Goal: Use online tool/utility: Utilize a website feature to perform a specific function

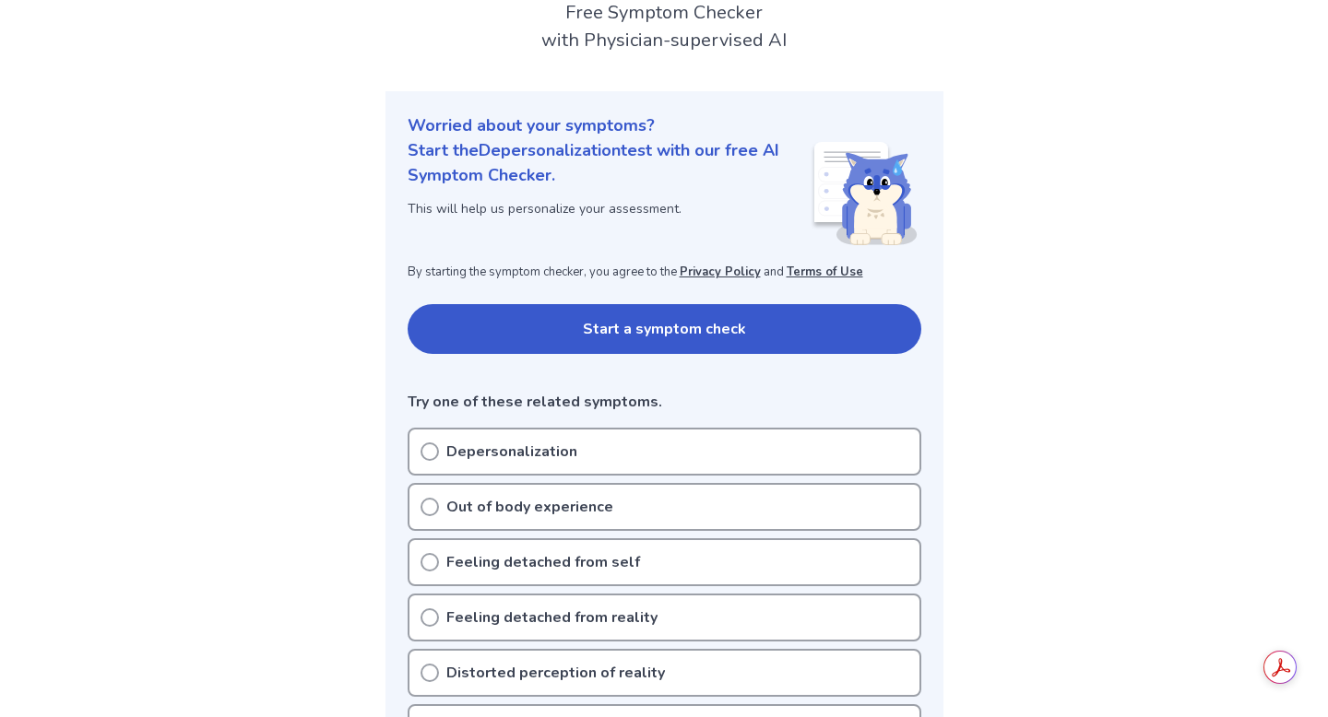
scroll to position [95, 0]
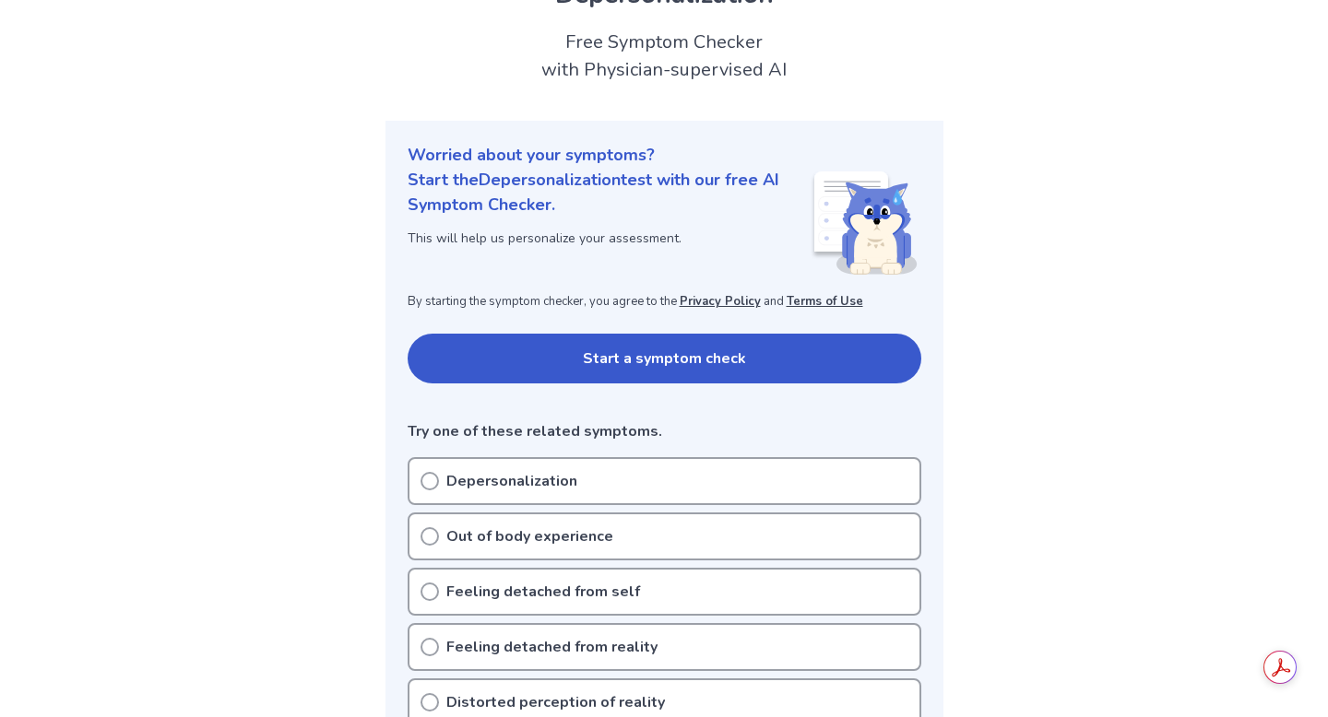
click at [621, 373] on button "Start a symptom check" at bounding box center [665, 359] width 514 height 50
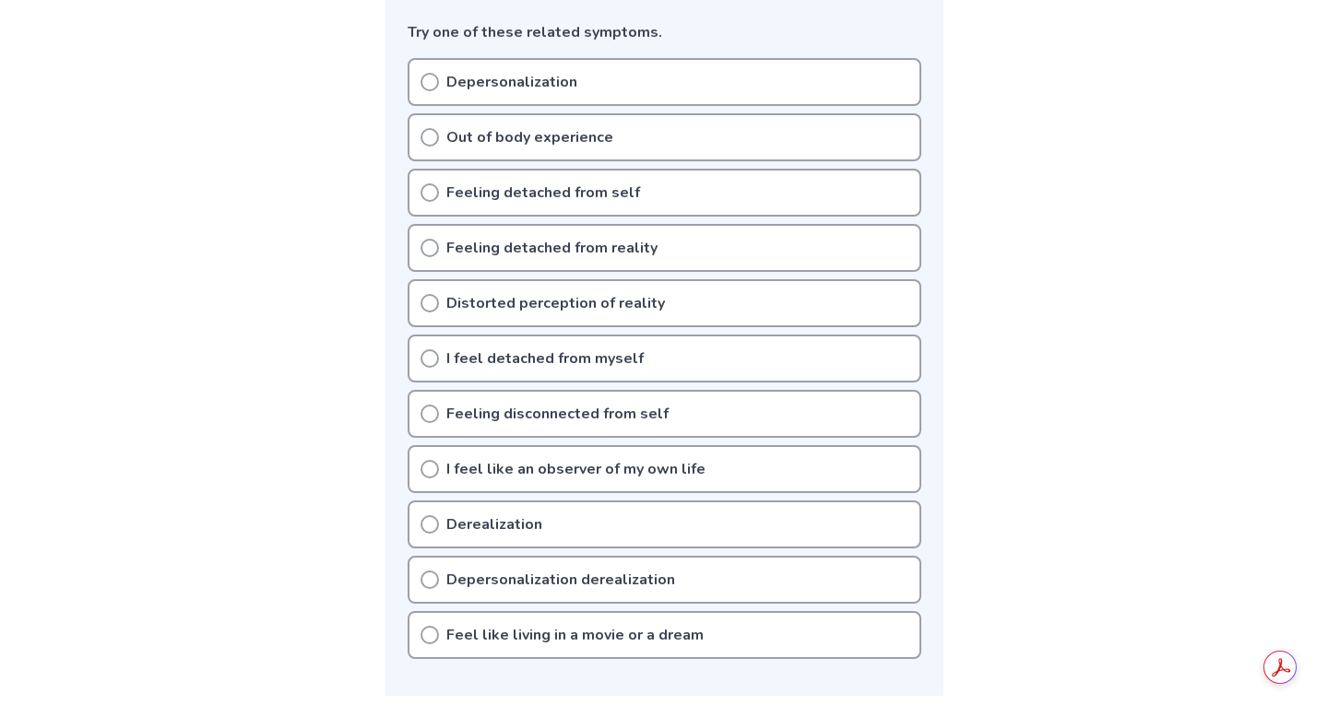
scroll to position [496, 0]
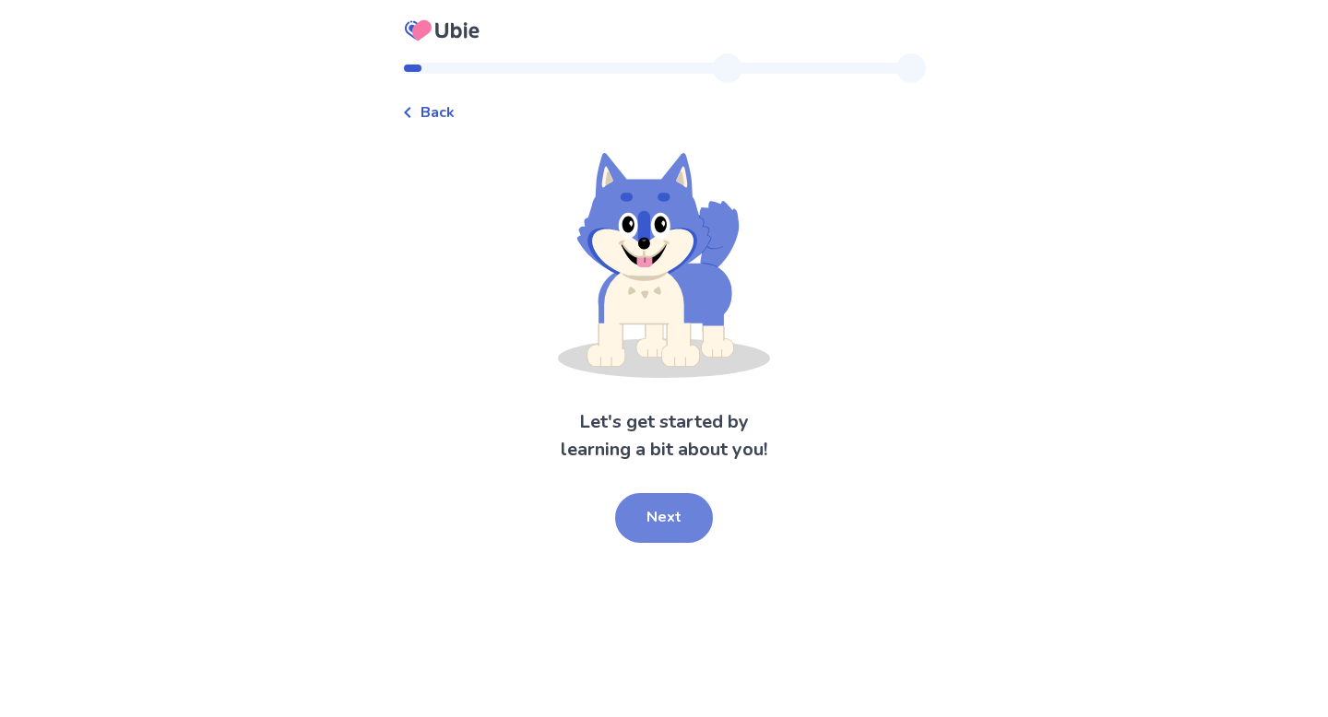
click at [680, 535] on button "Next" at bounding box center [664, 518] width 98 height 50
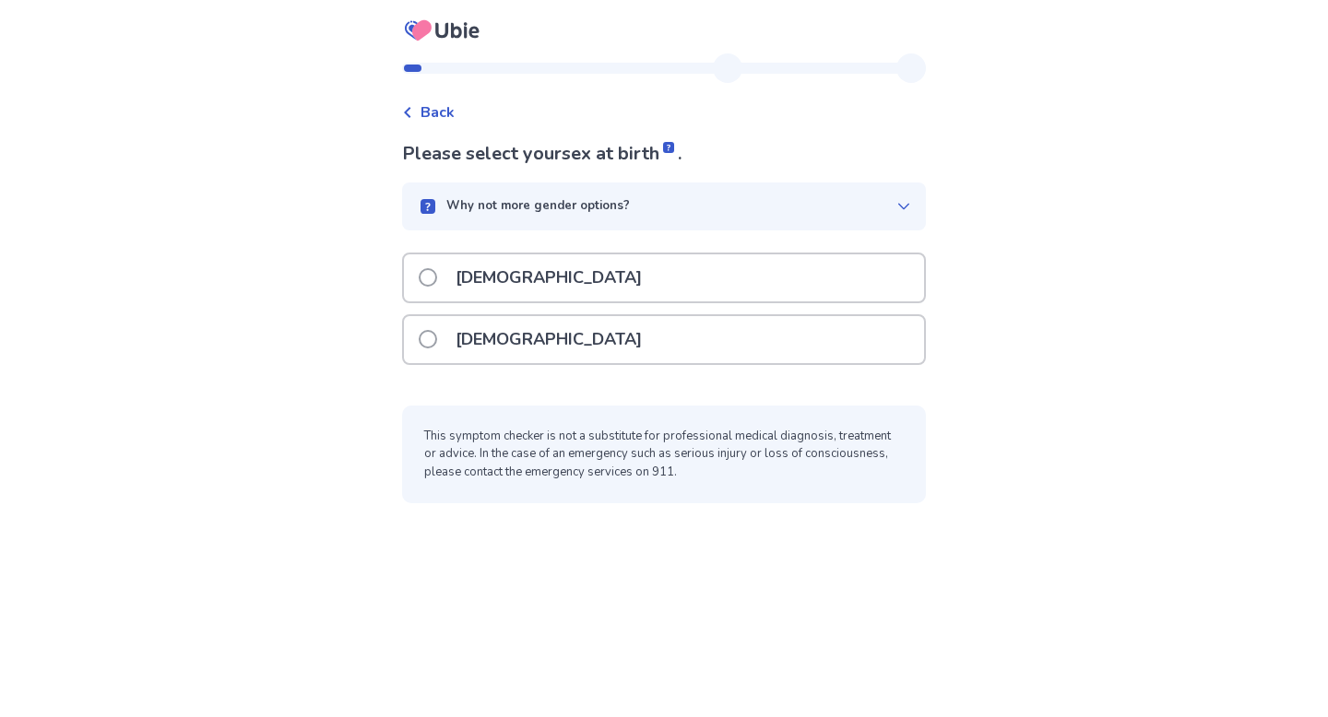
click at [599, 279] on div "Male" at bounding box center [664, 278] width 520 height 47
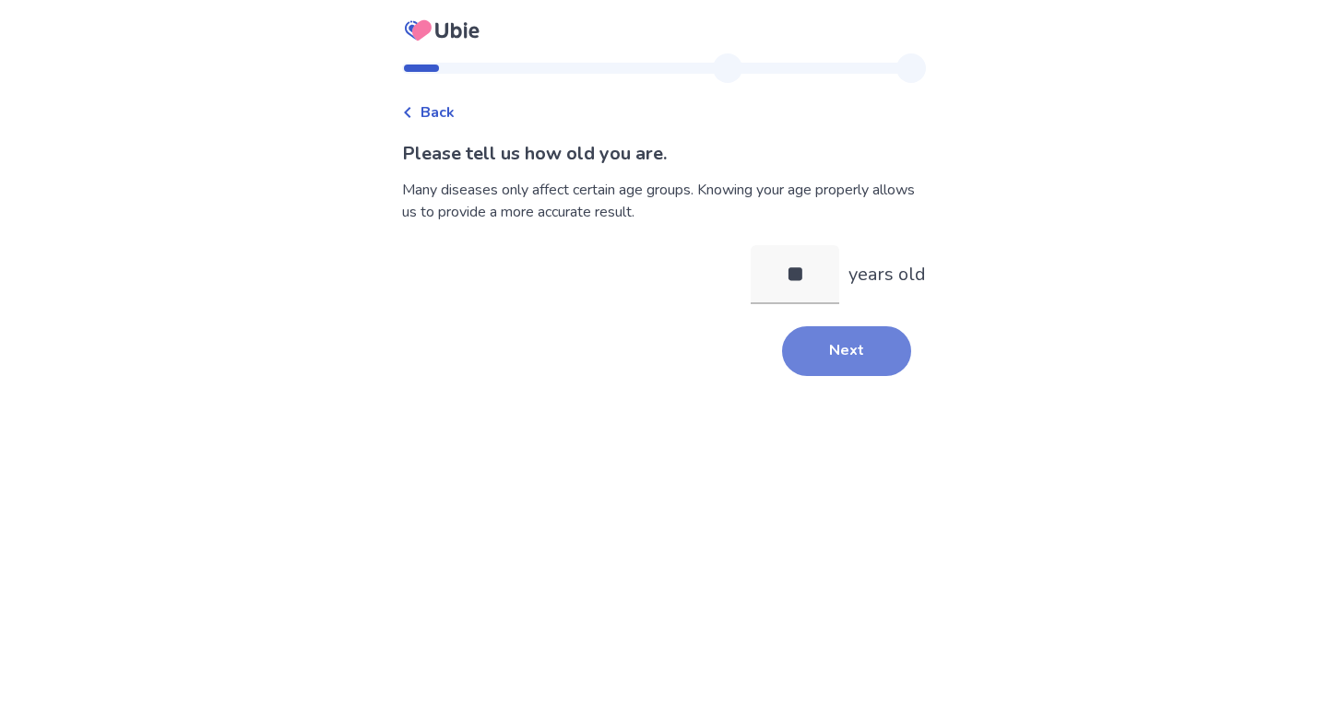
type input "**"
click at [842, 341] on button "Next" at bounding box center [846, 351] width 129 height 50
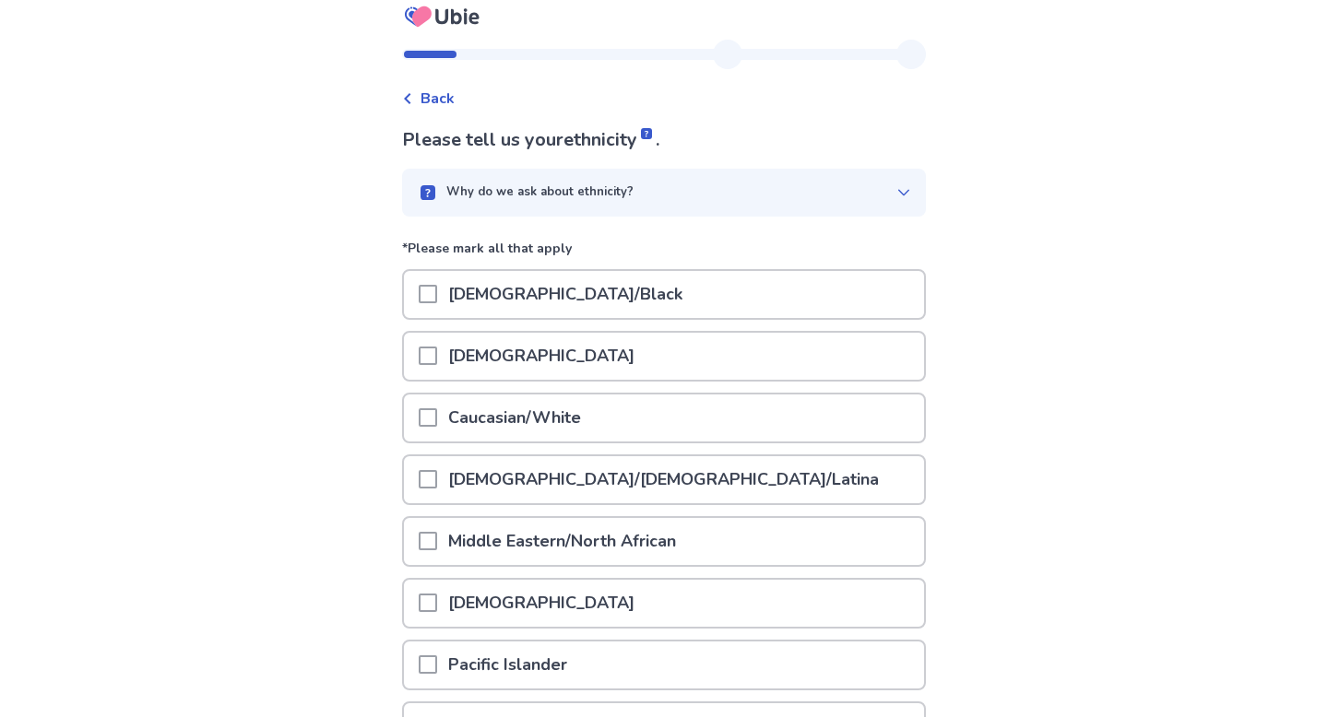
scroll to position [15, 0]
click at [585, 417] on p "Caucasian/White" at bounding box center [514, 417] width 155 height 47
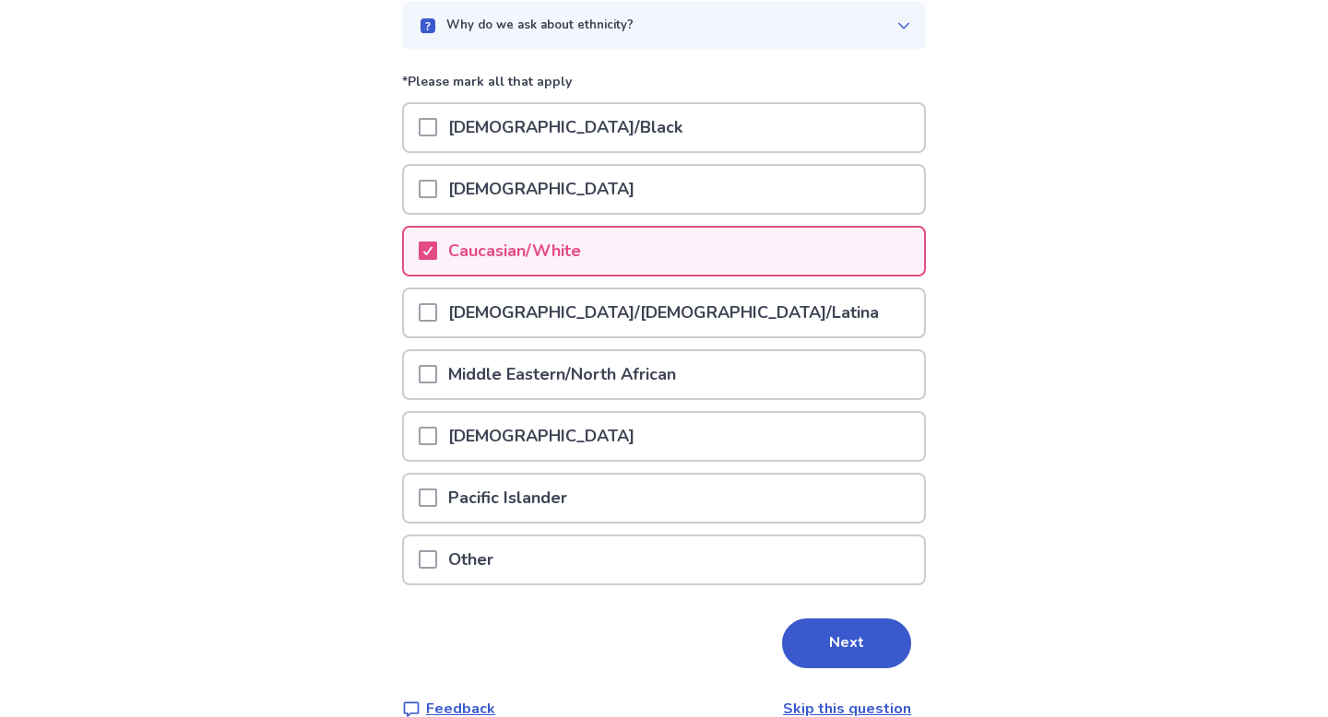
scroll to position [212, 0]
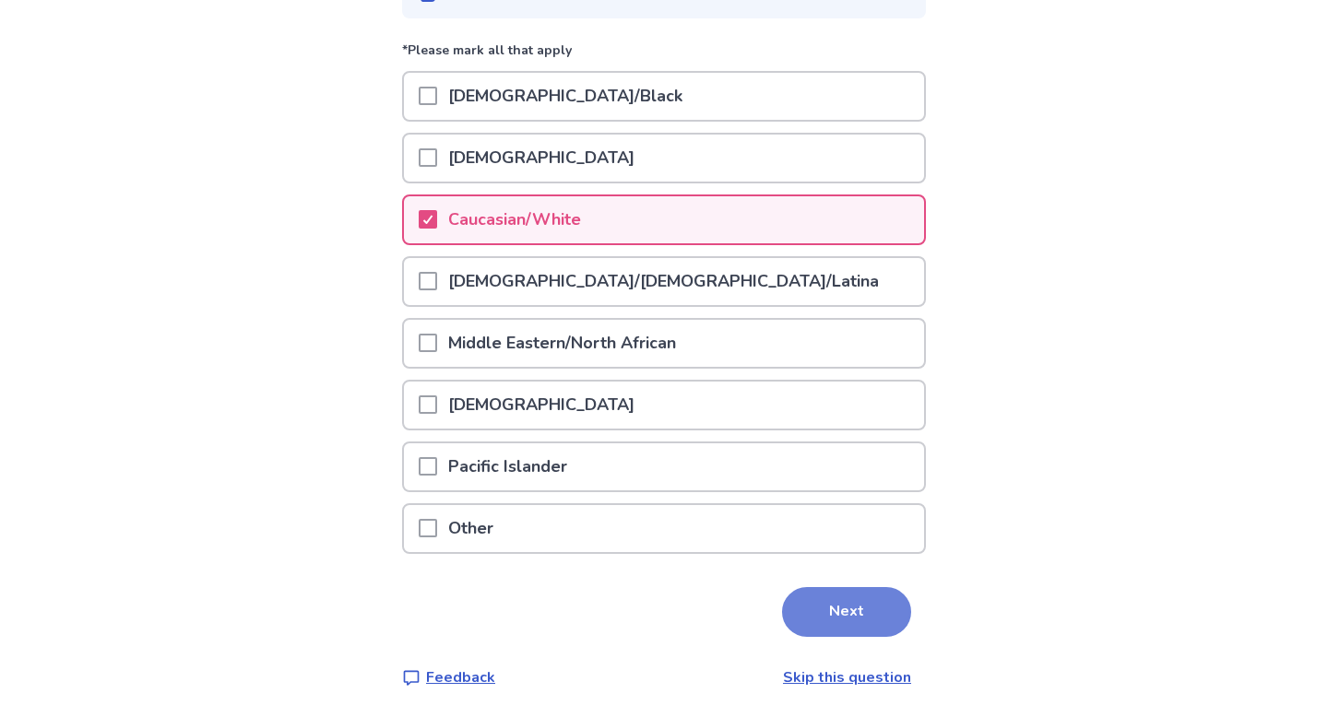
click at [883, 617] on button "Next" at bounding box center [846, 612] width 129 height 50
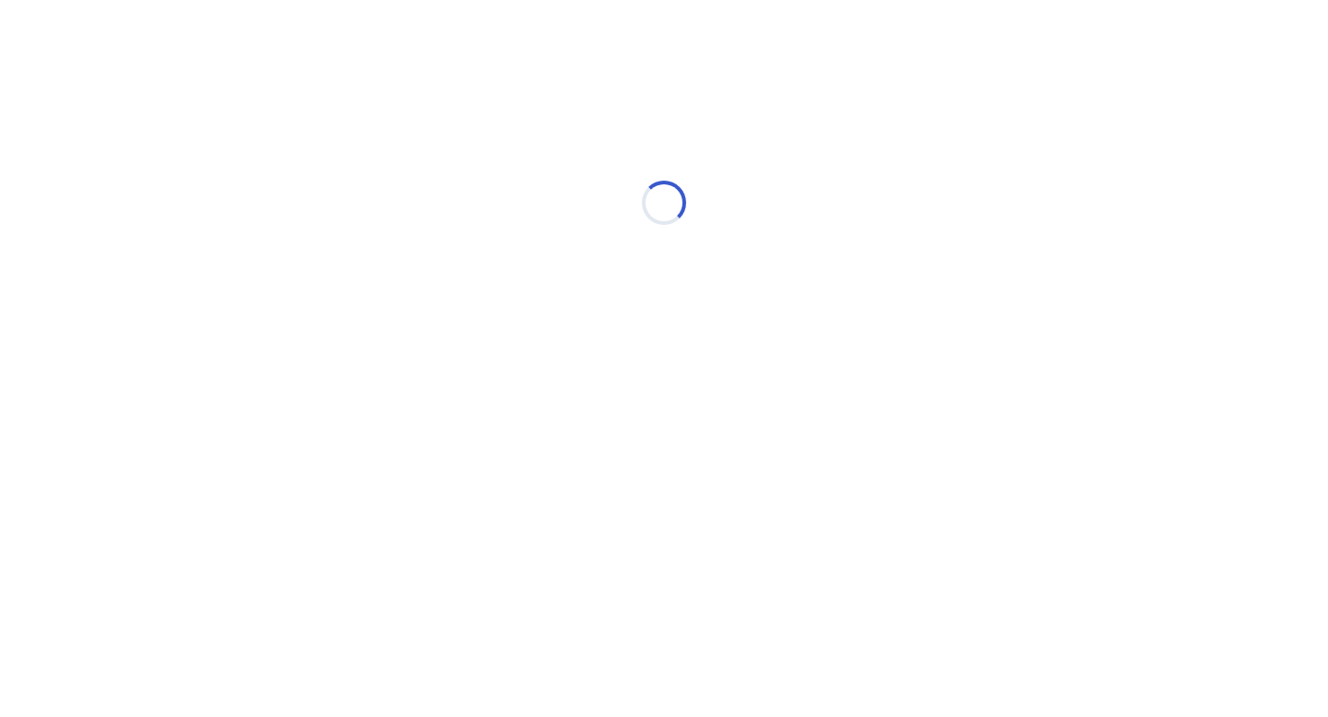
scroll to position [0, 0]
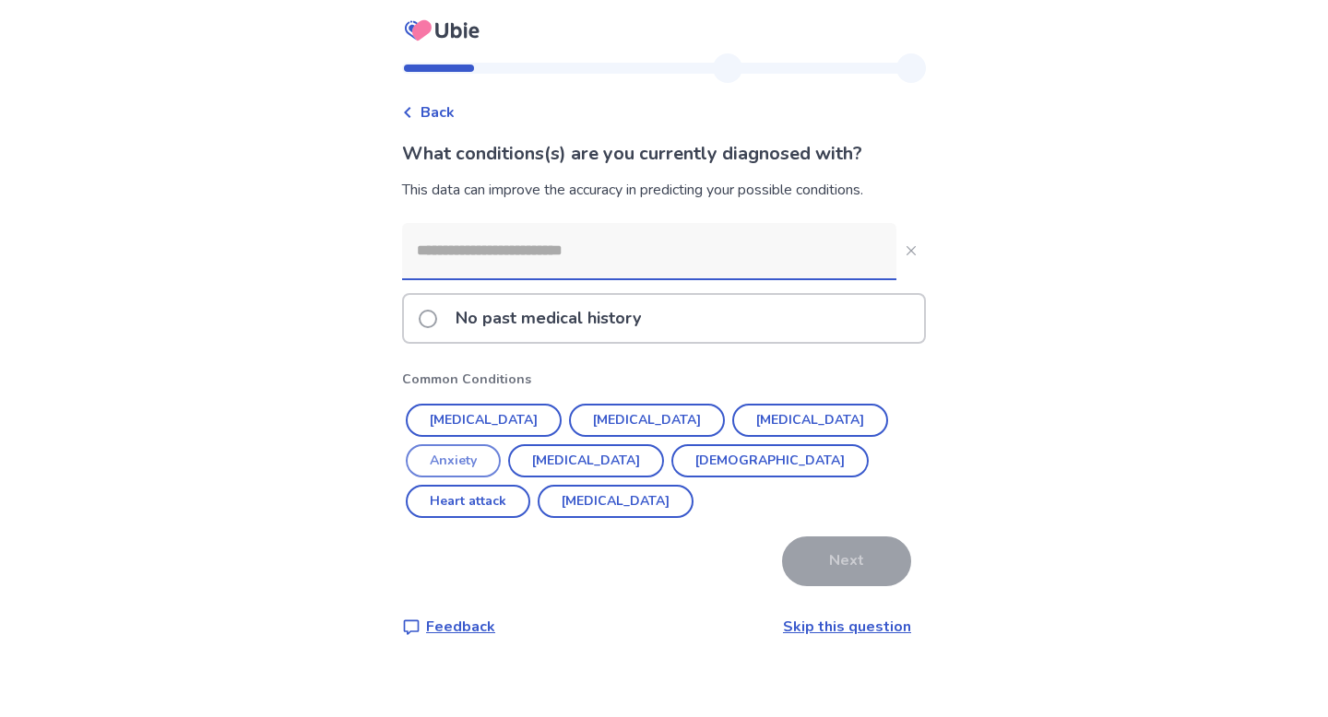
click at [501, 445] on button "Anxiety" at bounding box center [453, 461] width 95 height 33
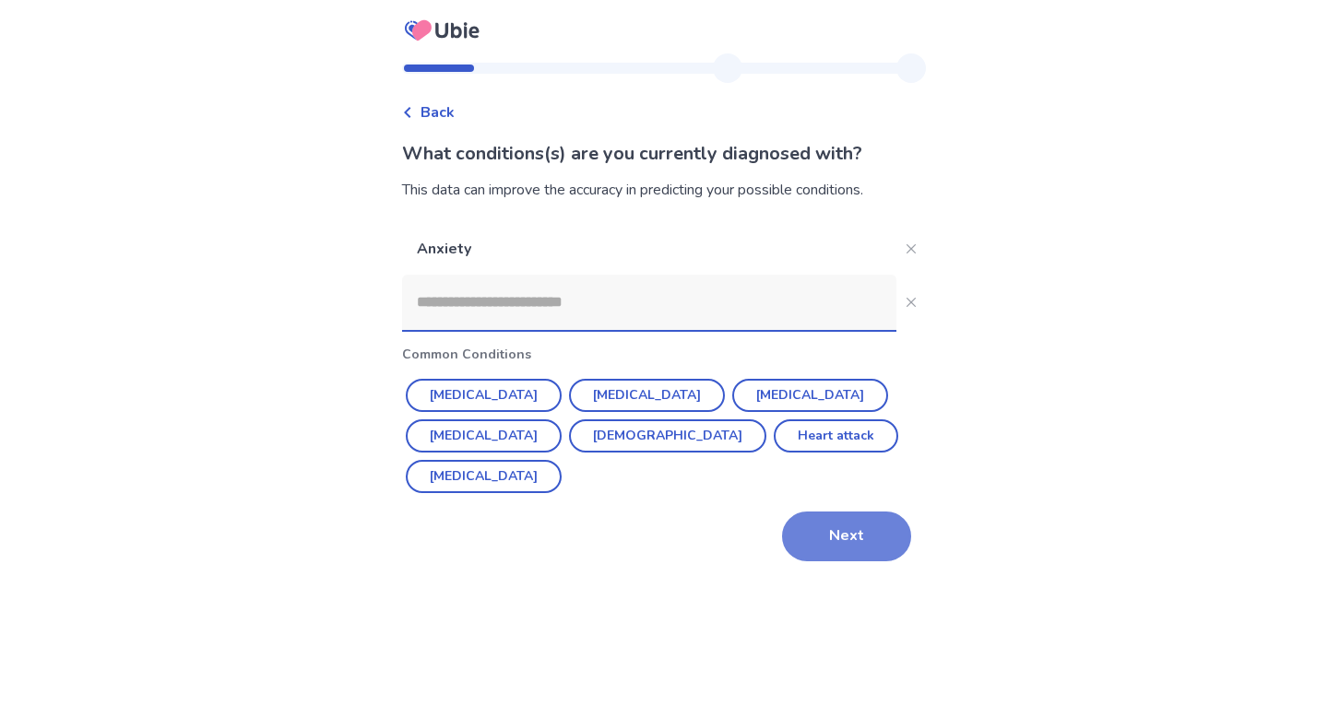
click at [829, 512] on button "Next" at bounding box center [846, 537] width 129 height 50
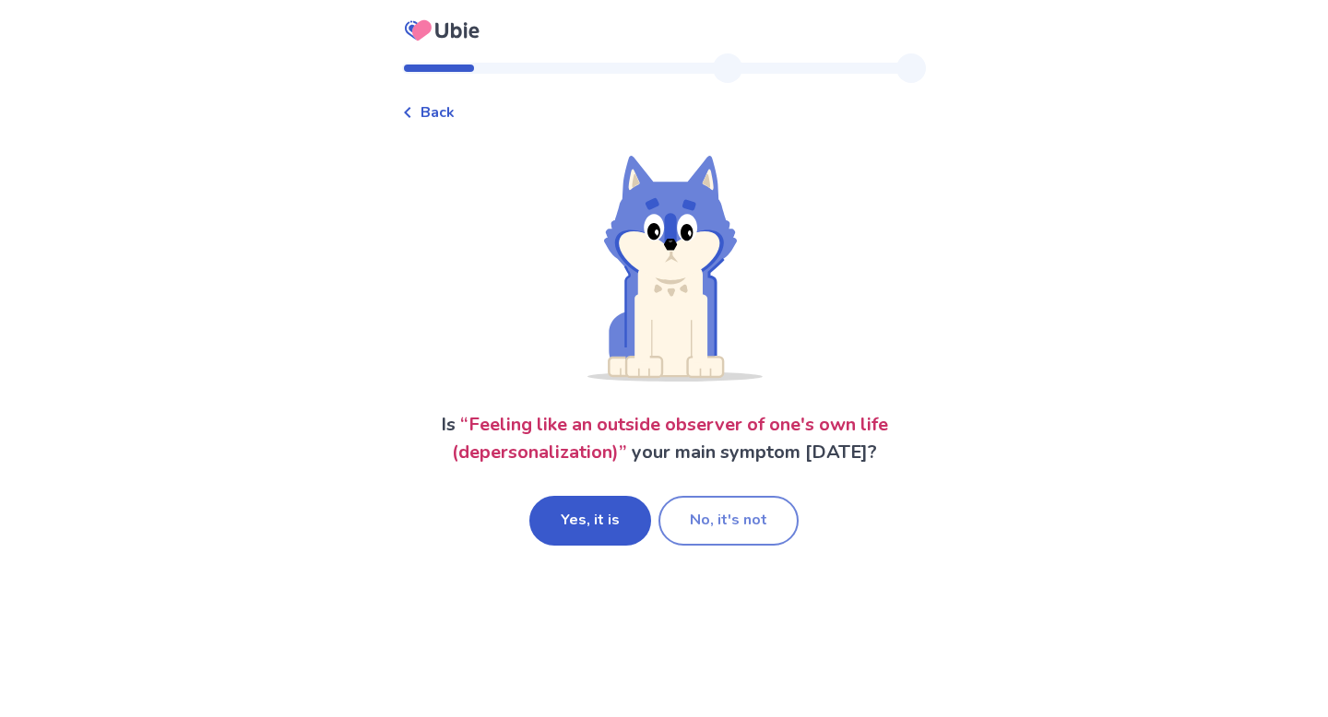
click at [703, 510] on button "No, it's not" at bounding box center [728, 521] width 140 height 50
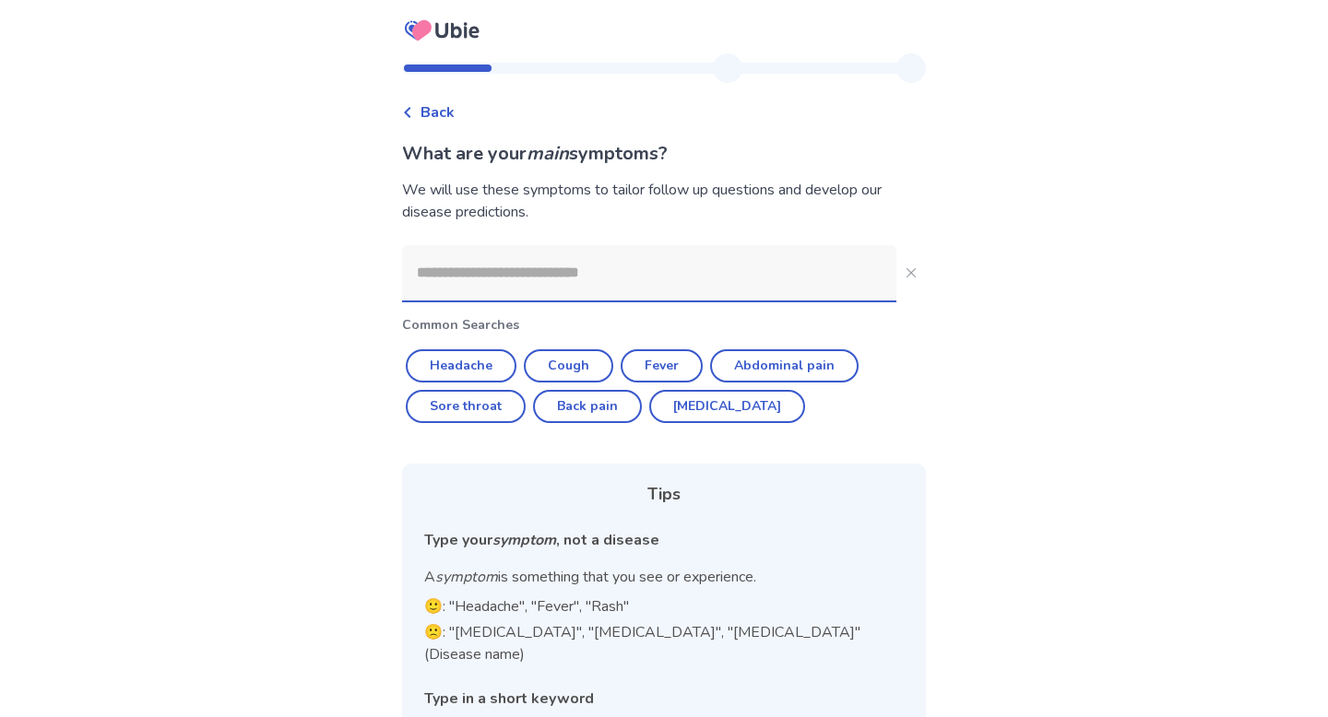
scroll to position [89, 0]
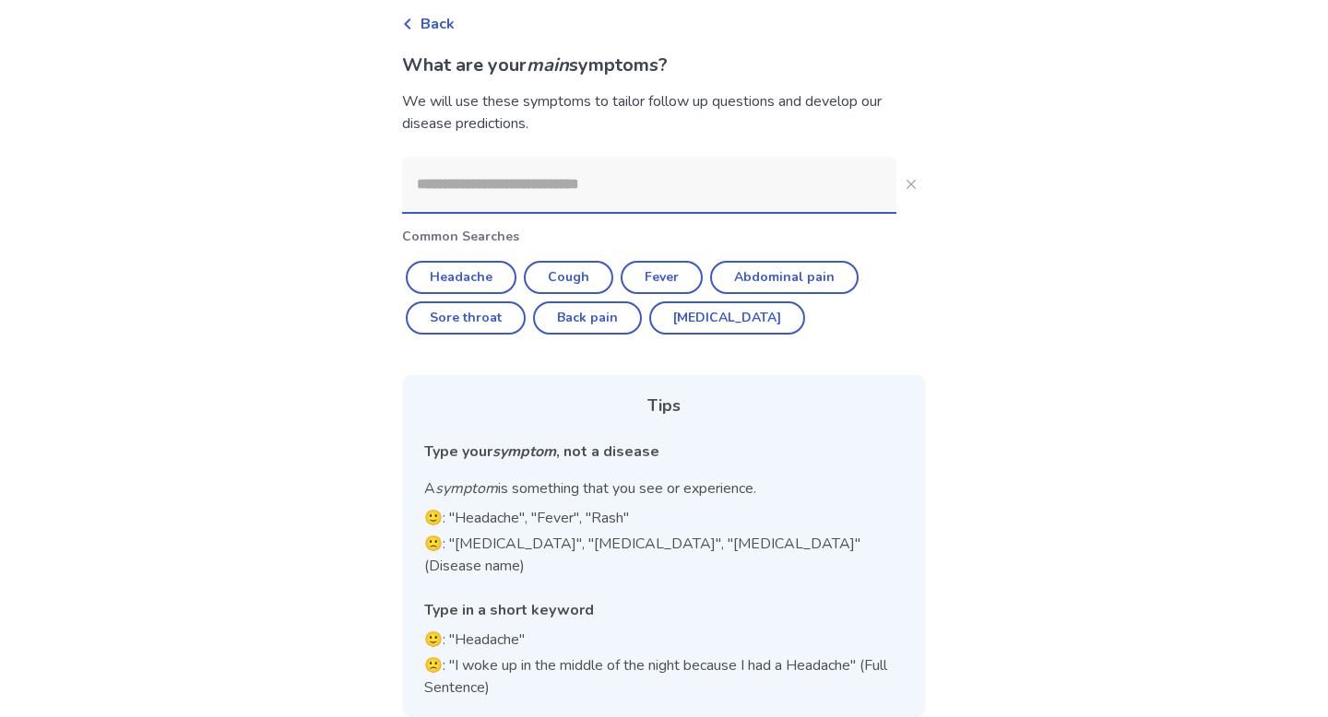
click at [571, 196] on input at bounding box center [649, 184] width 494 height 55
click at [825, 280] on button "Abdominal pain" at bounding box center [784, 277] width 148 height 33
type input "**********"
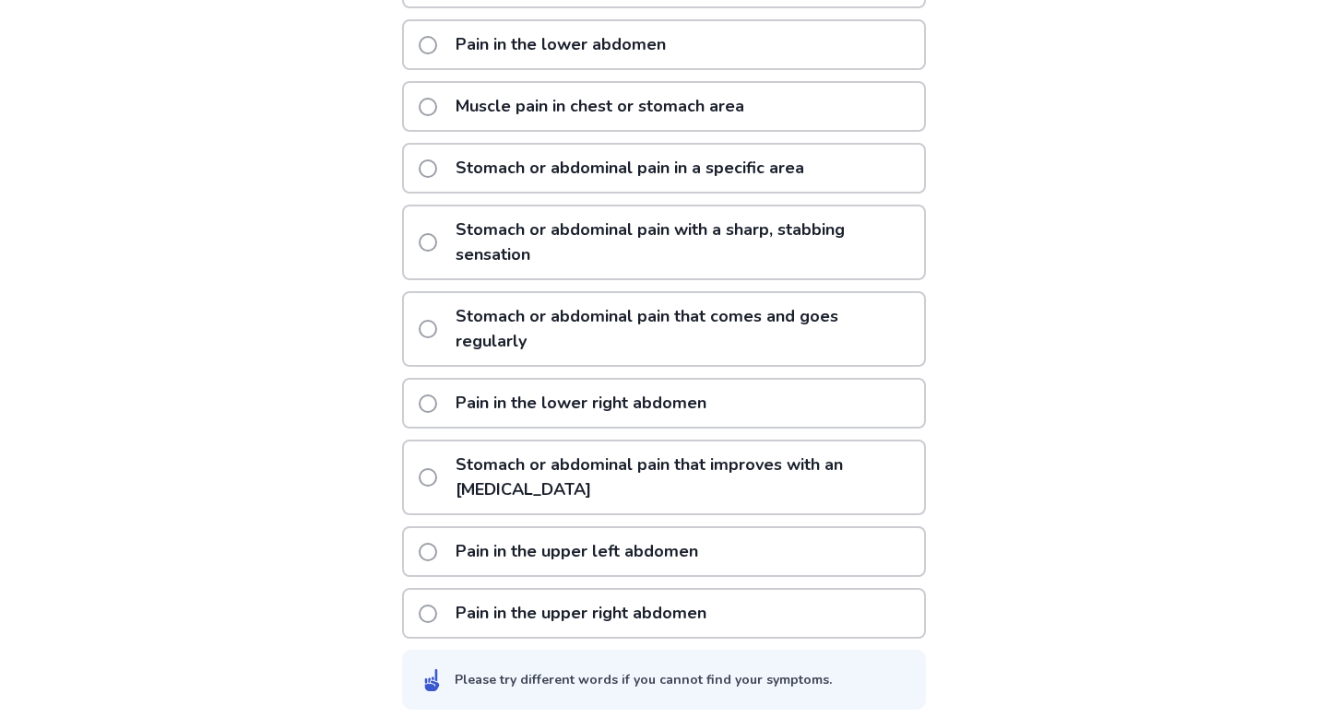
scroll to position [403, 0]
